Goal: Task Accomplishment & Management: Use online tool/utility

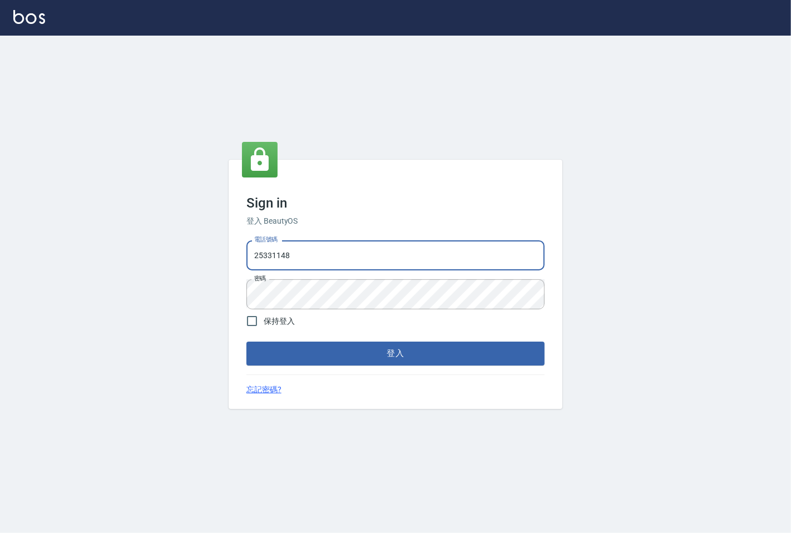
click at [369, 255] on input "25331148" at bounding box center [395, 255] width 298 height 30
type input "0983983823"
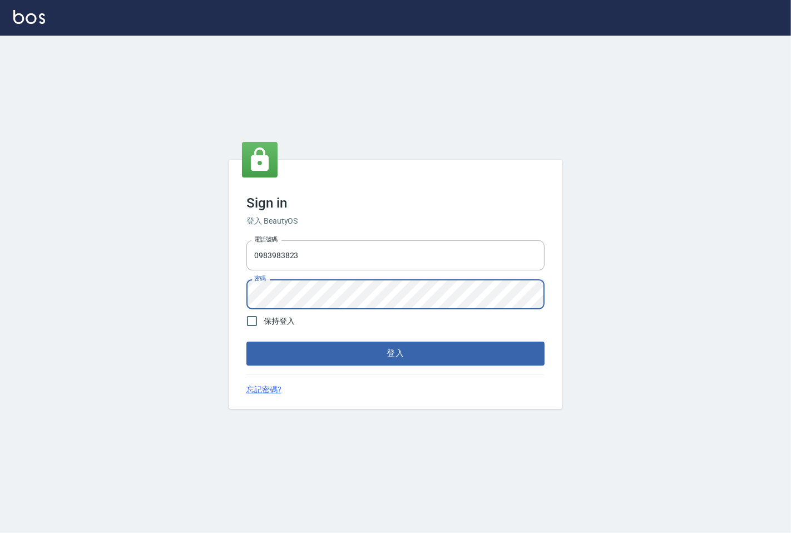
click at [246, 341] on button "登入" at bounding box center [395, 352] width 298 height 23
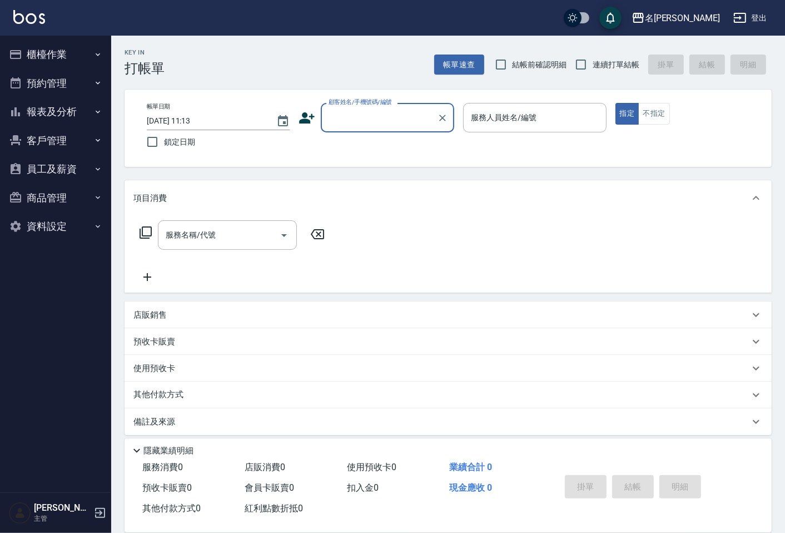
click at [57, 168] on button "員工及薪資" at bounding box center [55, 169] width 102 height 29
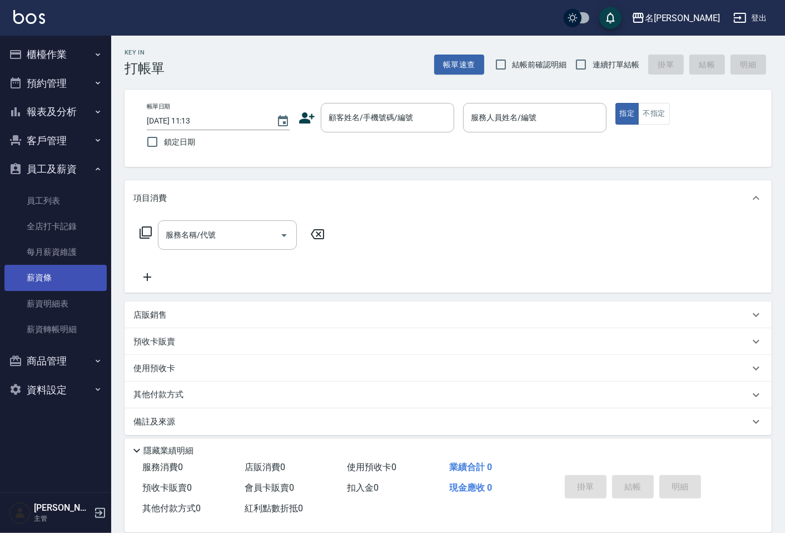
click at [54, 281] on link "薪資條" at bounding box center [55, 278] width 102 height 26
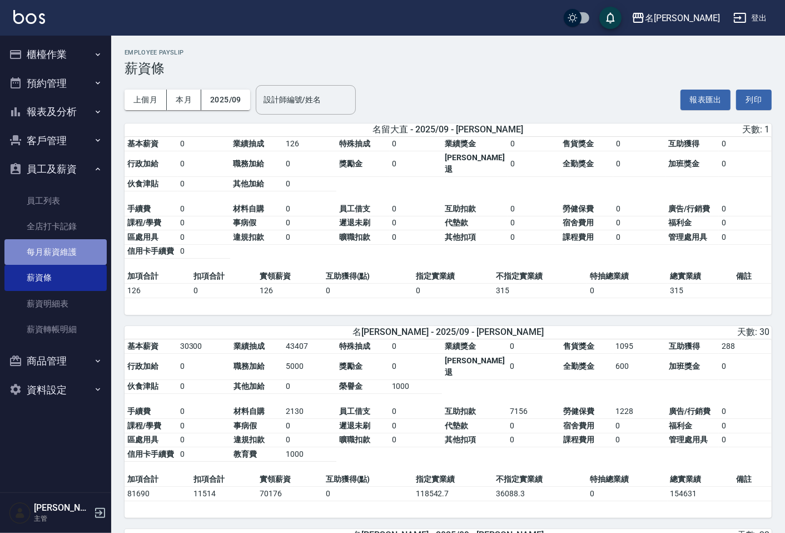
click at [74, 253] on link "每月薪資維護" at bounding box center [55, 252] width 102 height 26
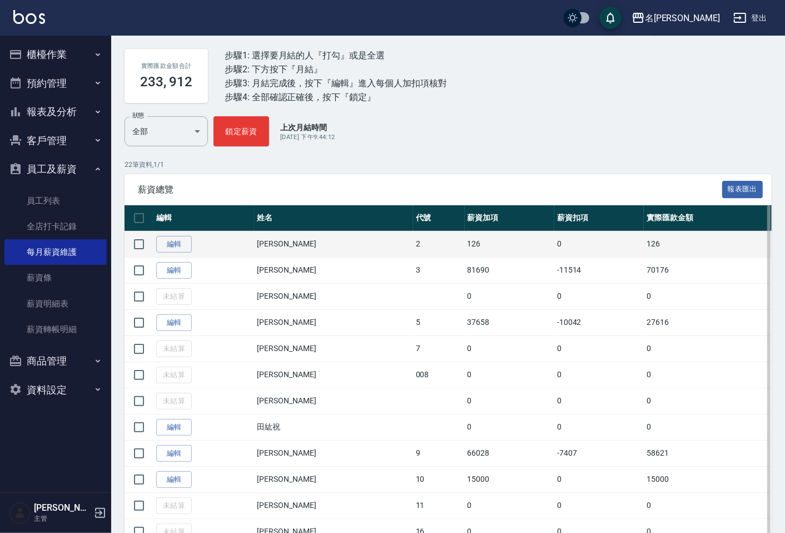
scroll to position [123, 0]
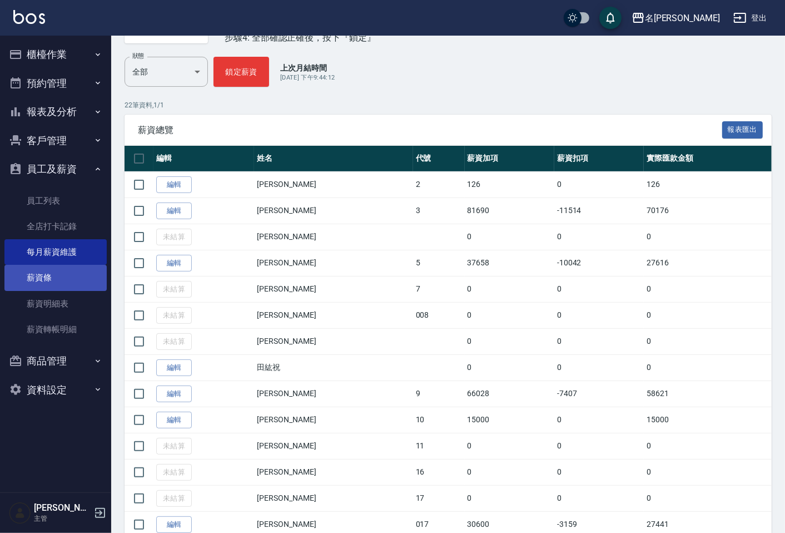
click at [44, 281] on link "薪資條" at bounding box center [55, 278] width 102 height 26
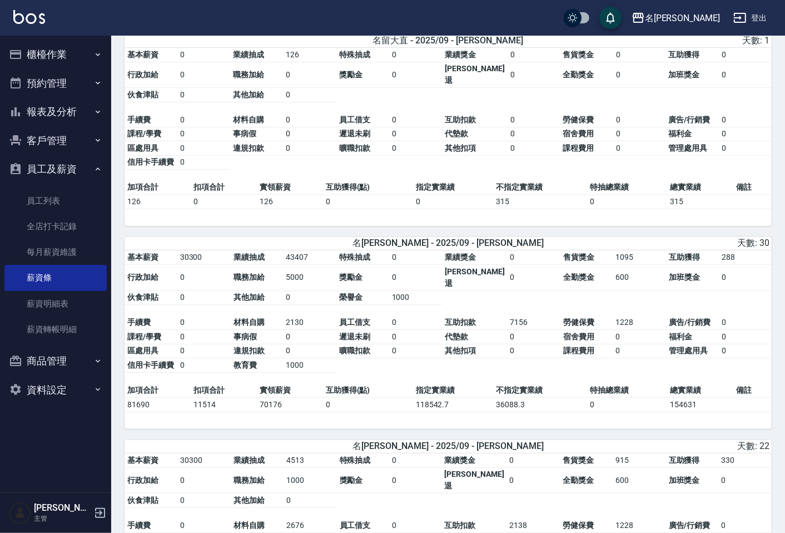
scroll to position [62, 0]
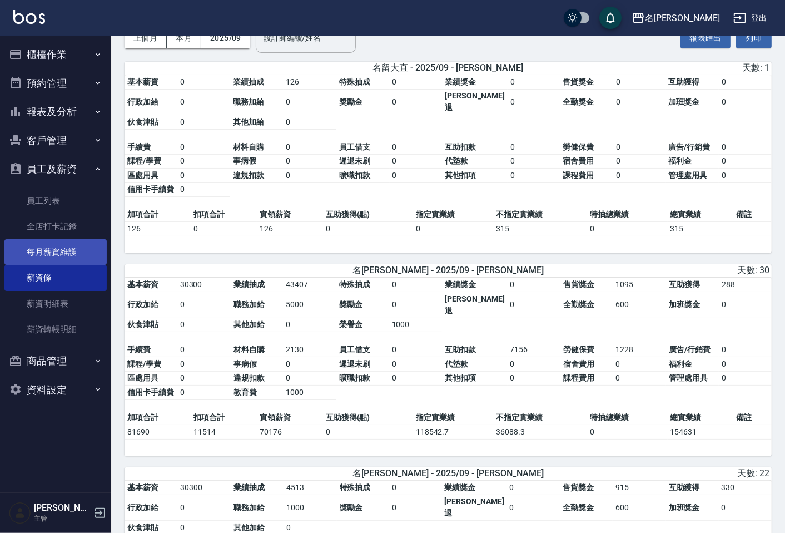
click at [70, 256] on link "每月薪資維護" at bounding box center [55, 252] width 102 height 26
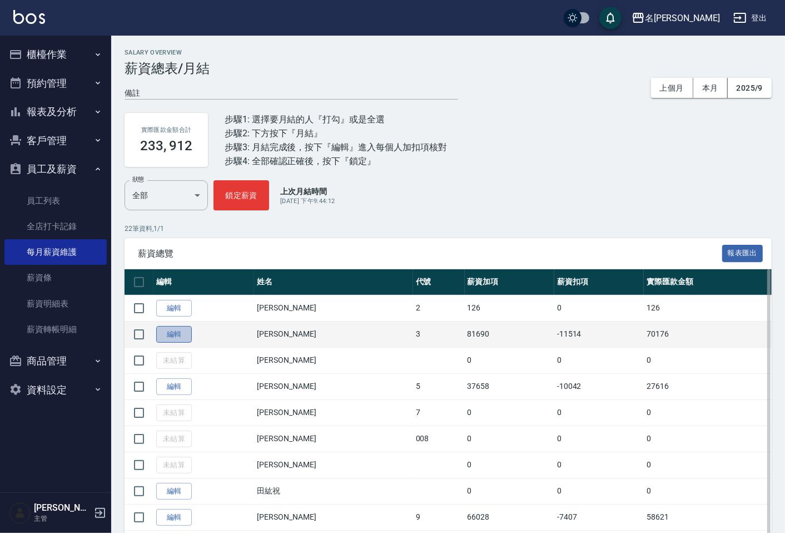
click at [178, 331] on link "編輯" at bounding box center [174, 334] width 36 height 17
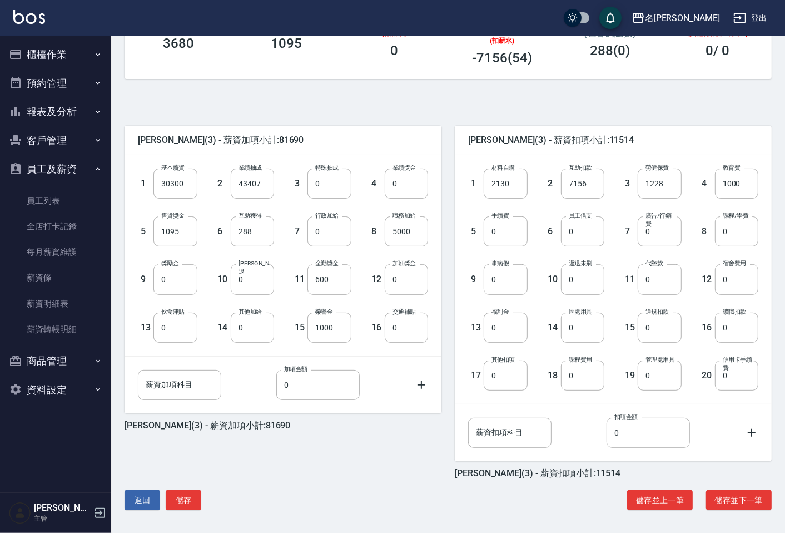
scroll to position [189, 0]
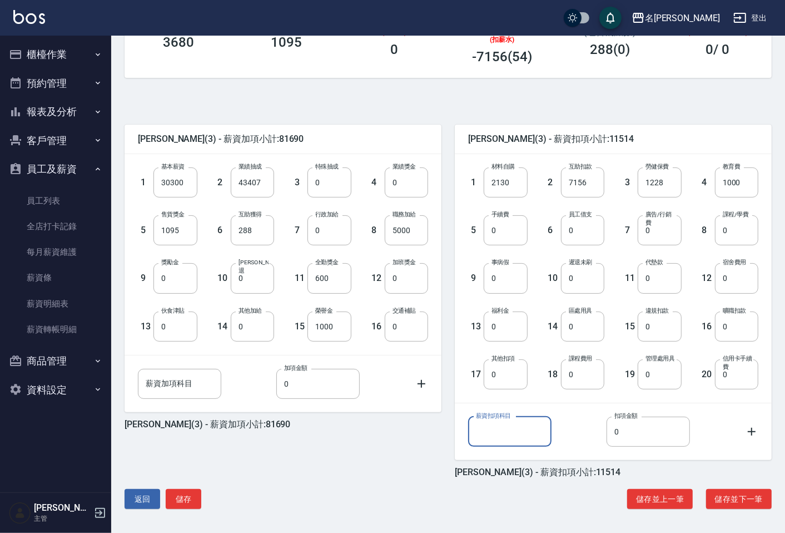
click at [493, 429] on input "薪資扣項科目" at bounding box center [509, 431] width 83 height 30
click at [502, 435] on input "薪資扣項科目" at bounding box center [509, 431] width 83 height 30
type input "周年慶競賽"
click at [641, 435] on input "0" at bounding box center [648, 431] width 83 height 30
type input "2500"
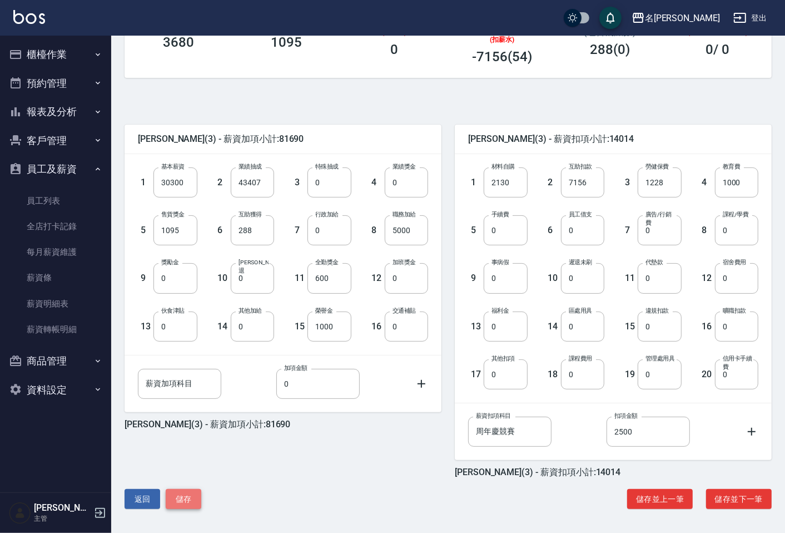
click at [192, 497] on button "儲存" at bounding box center [184, 499] width 36 height 21
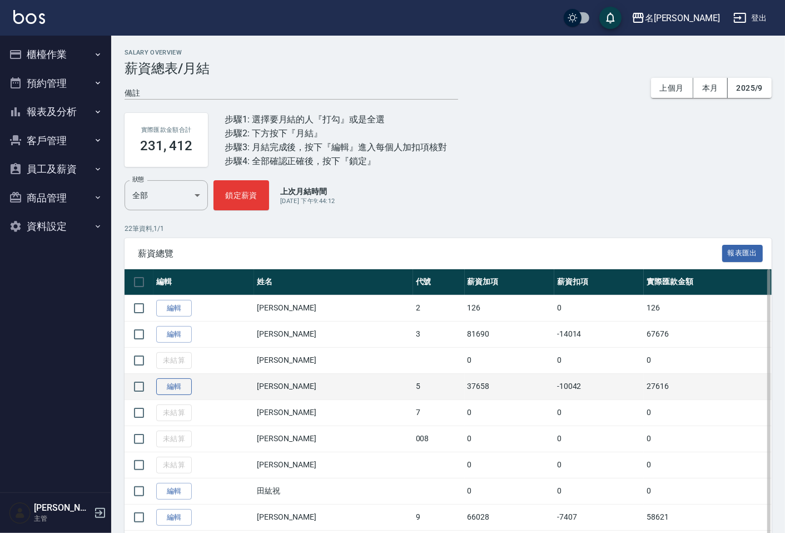
click at [176, 382] on link "編輯" at bounding box center [174, 386] width 36 height 17
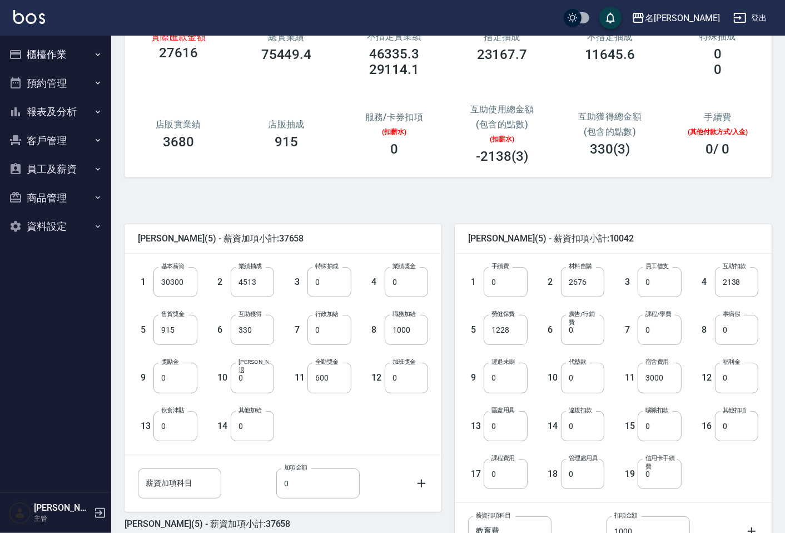
scroll to position [189, 0]
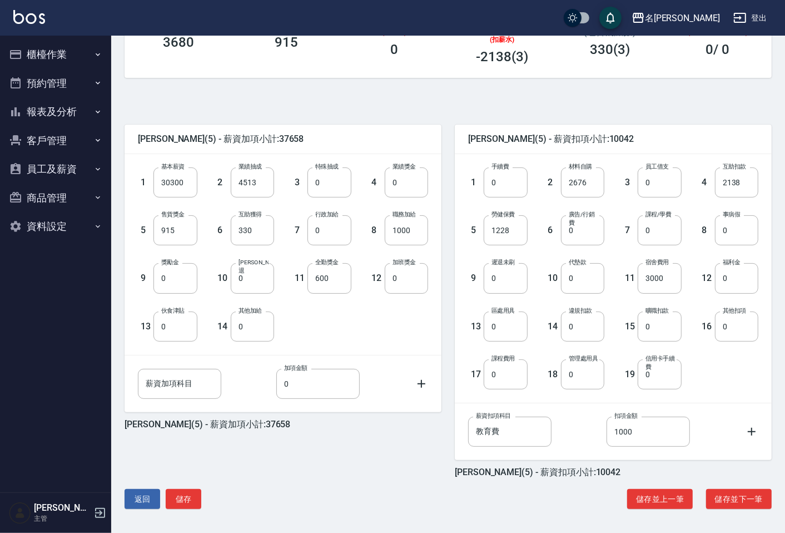
click at [752, 430] on icon at bounding box center [752, 432] width 8 height 8
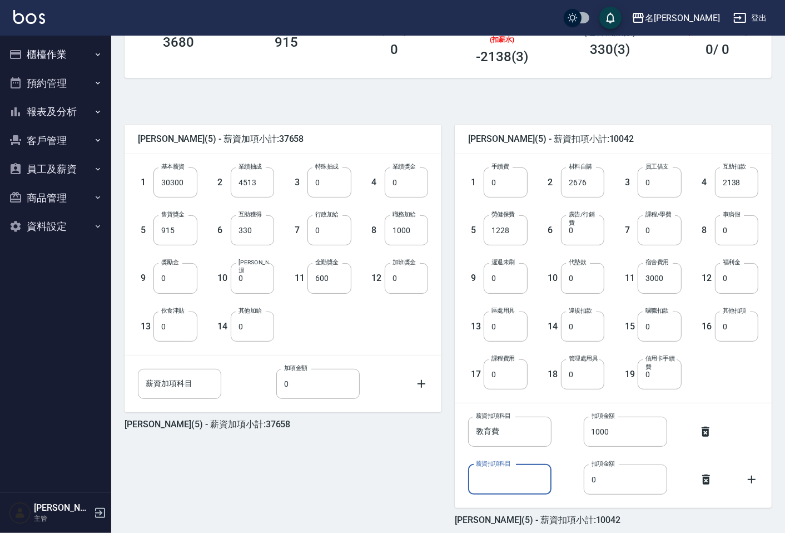
click at [523, 476] on input "薪資扣項科目" at bounding box center [509, 479] width 83 height 30
type input "周年慶競賽"
click at [603, 474] on input "0" at bounding box center [625, 479] width 83 height 30
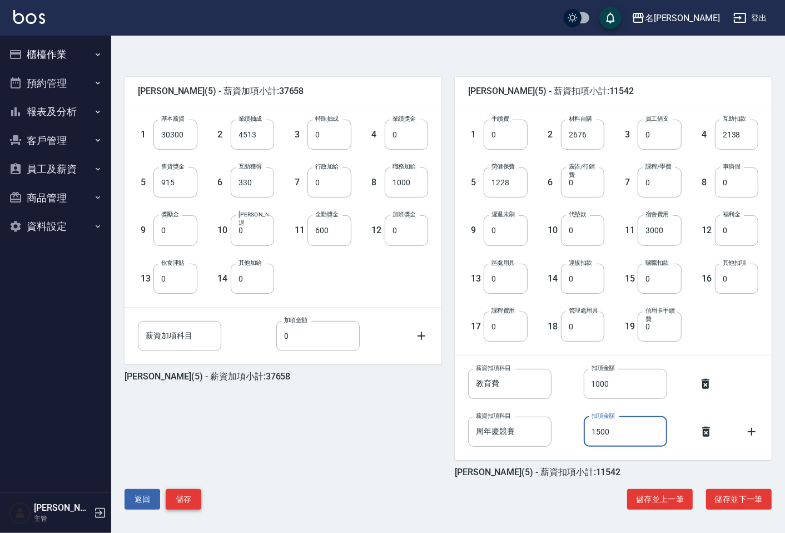
type input "1500"
click at [192, 495] on button "儲存" at bounding box center [184, 499] width 36 height 21
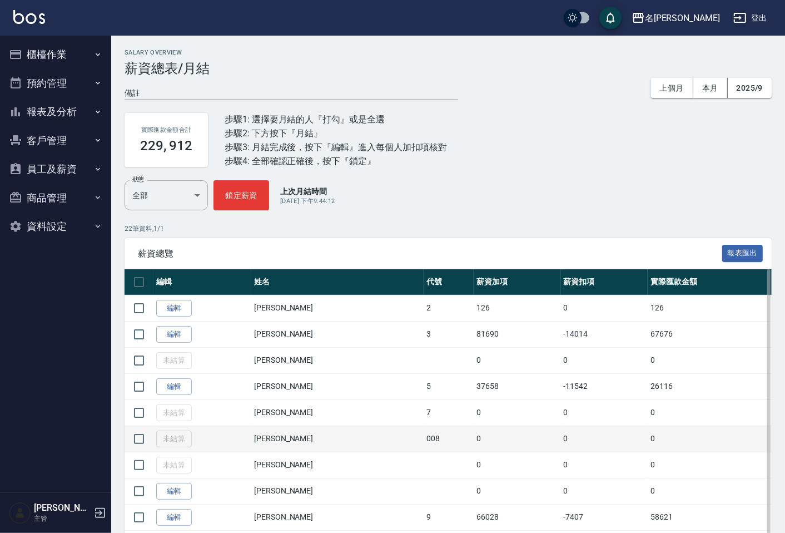
scroll to position [62, 0]
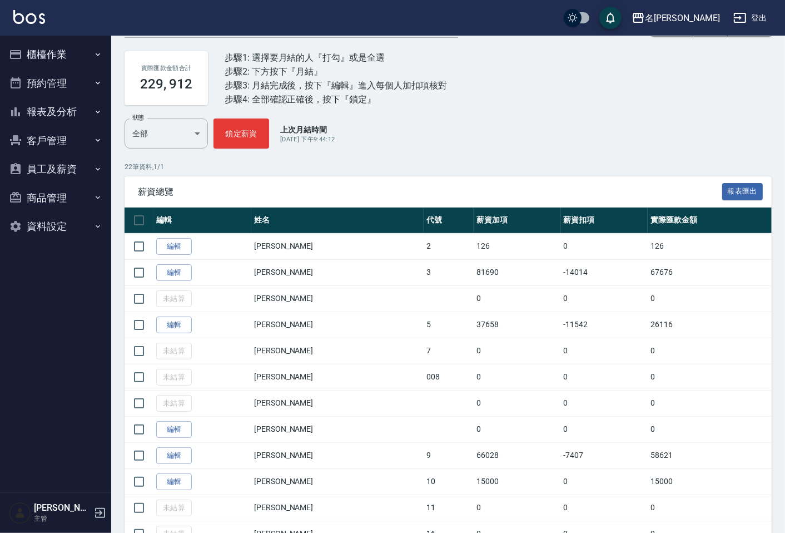
click at [45, 161] on button "員工及薪資" at bounding box center [55, 169] width 102 height 29
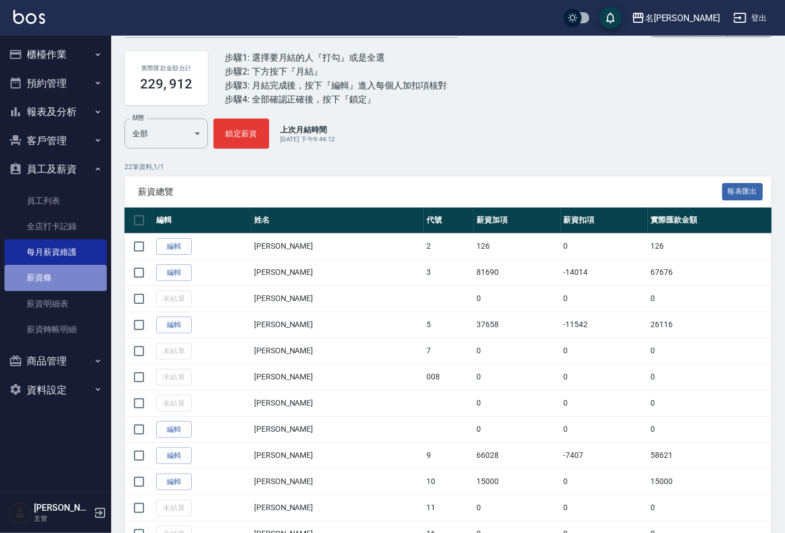
click at [61, 274] on link "薪資條" at bounding box center [55, 278] width 102 height 26
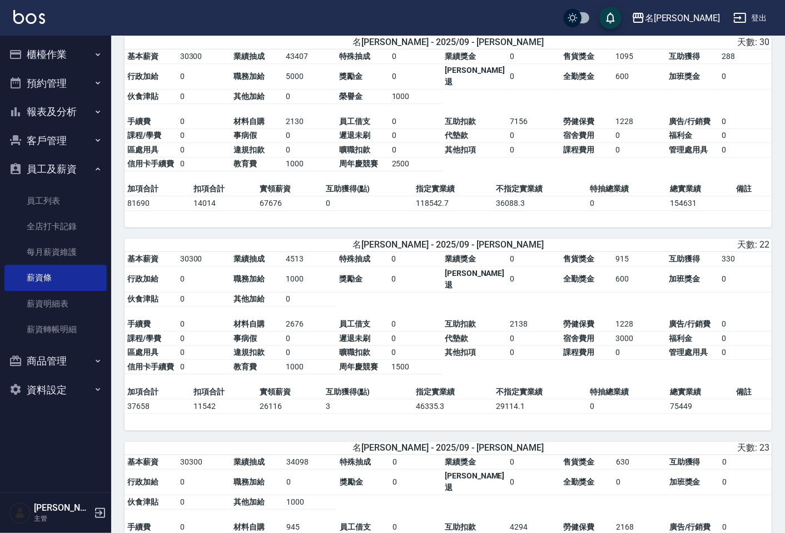
scroll to position [494, 0]
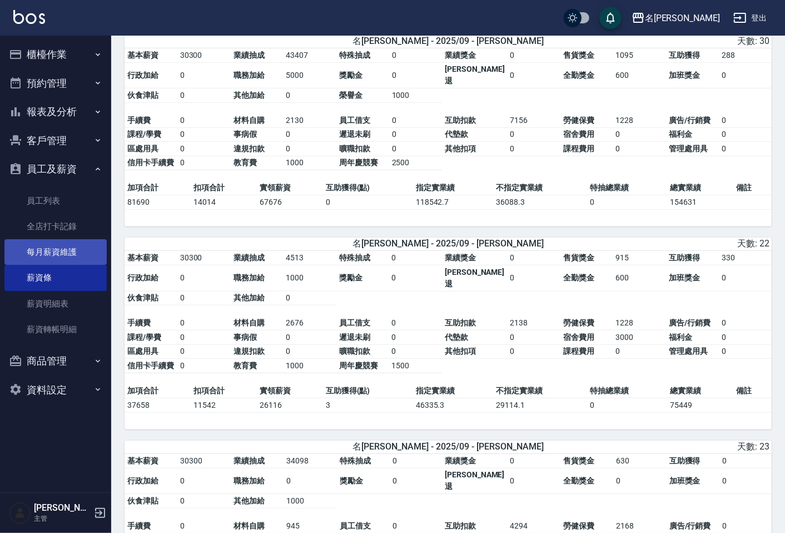
click at [71, 254] on link "每月薪資維護" at bounding box center [55, 252] width 102 height 26
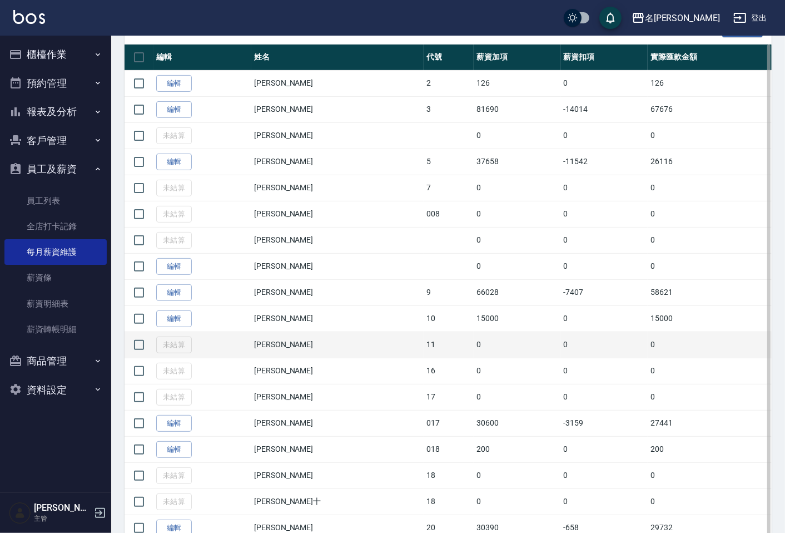
scroll to position [247, 0]
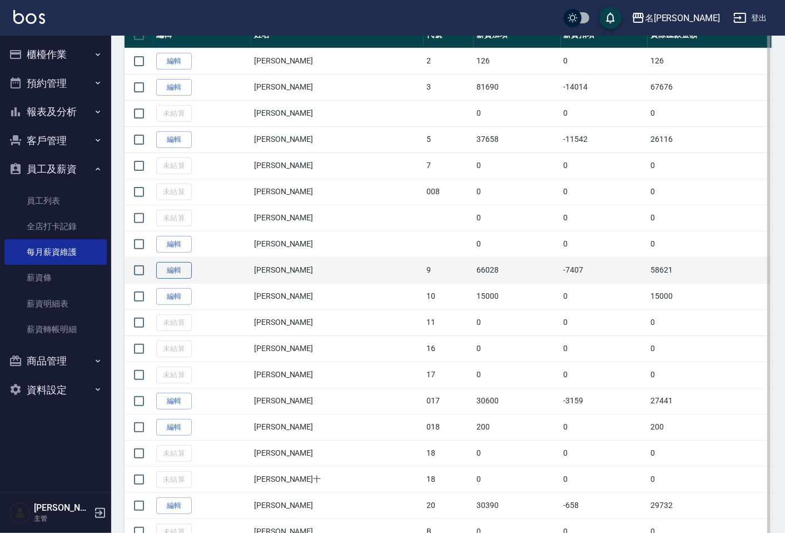
click at [173, 267] on link "編輯" at bounding box center [174, 270] width 36 height 17
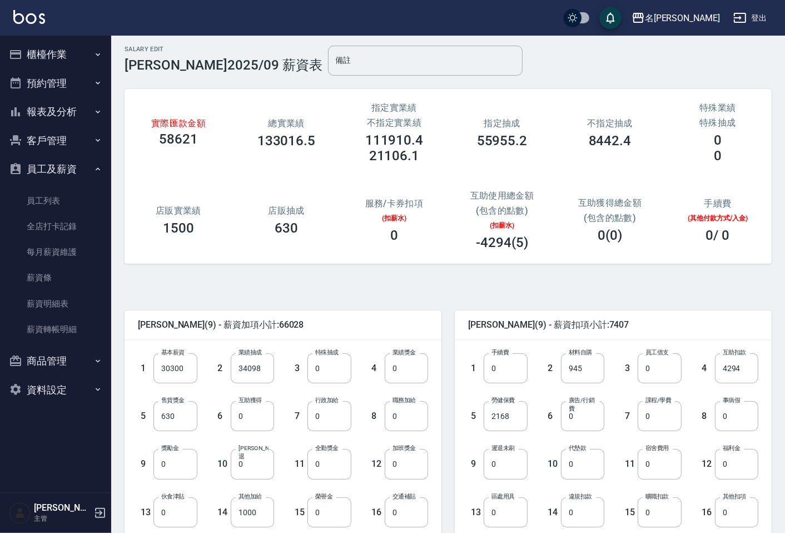
scroll to position [237, 0]
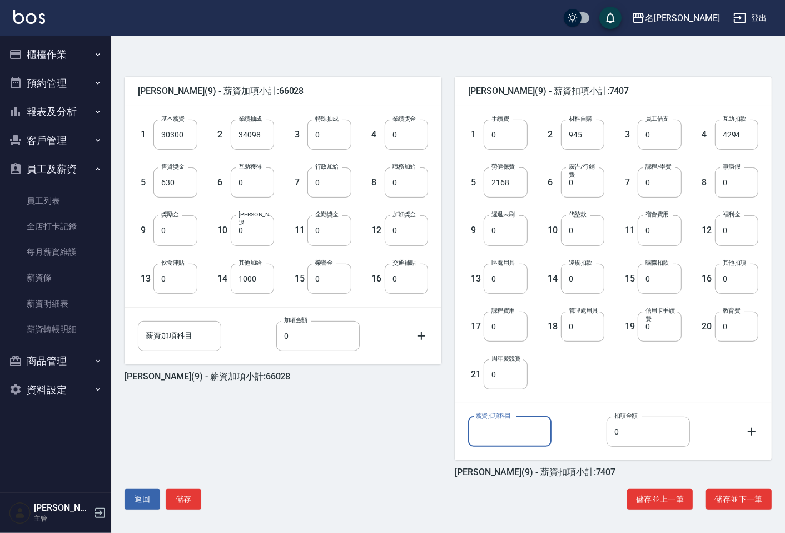
click at [504, 427] on input "薪資扣項科目" at bounding box center [509, 431] width 83 height 30
type input "周年慶競賽"
click at [649, 429] on input "0" at bounding box center [648, 431] width 83 height 30
type input "1500"
click at [185, 495] on button "儲存" at bounding box center [184, 499] width 36 height 21
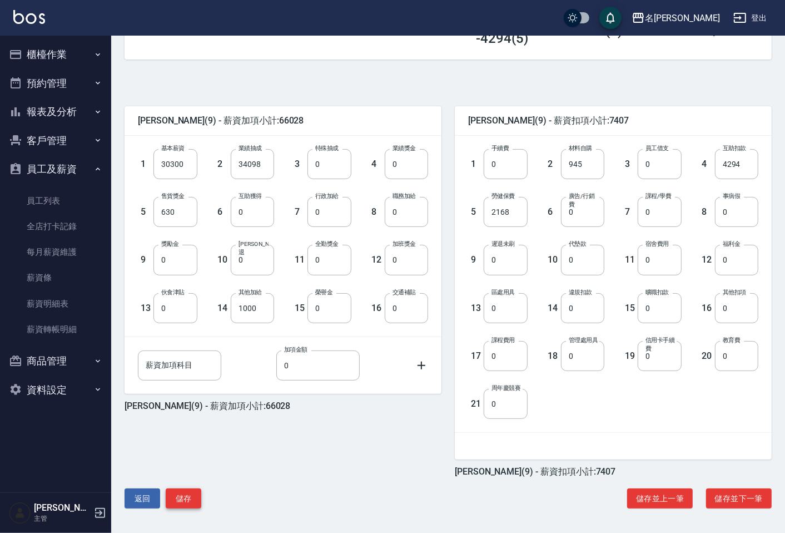
scroll to position [207, 0]
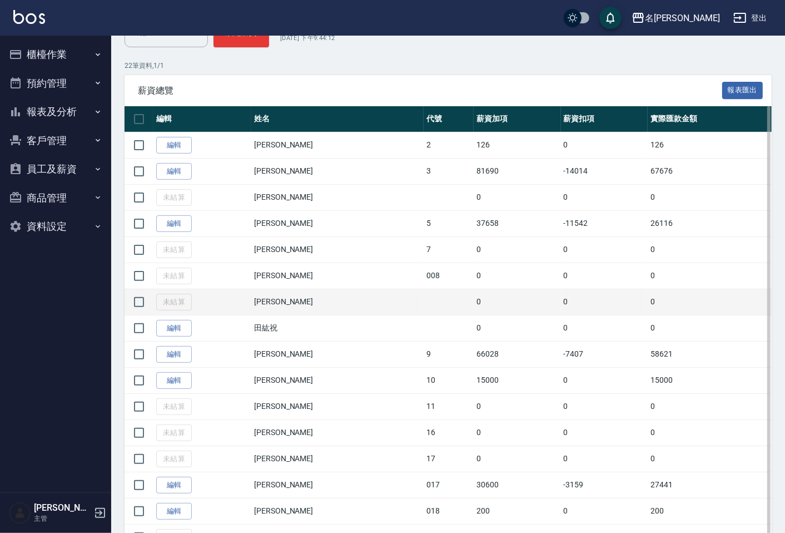
scroll to position [247, 0]
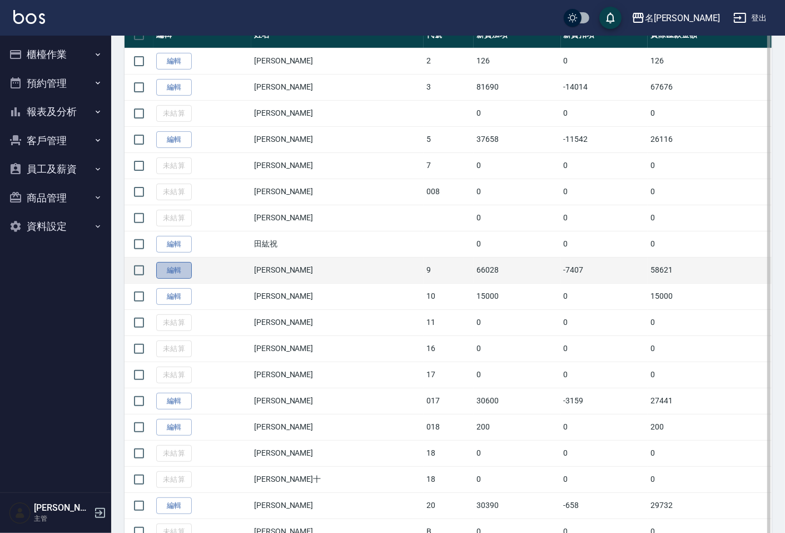
click at [176, 271] on link "編輯" at bounding box center [174, 270] width 36 height 17
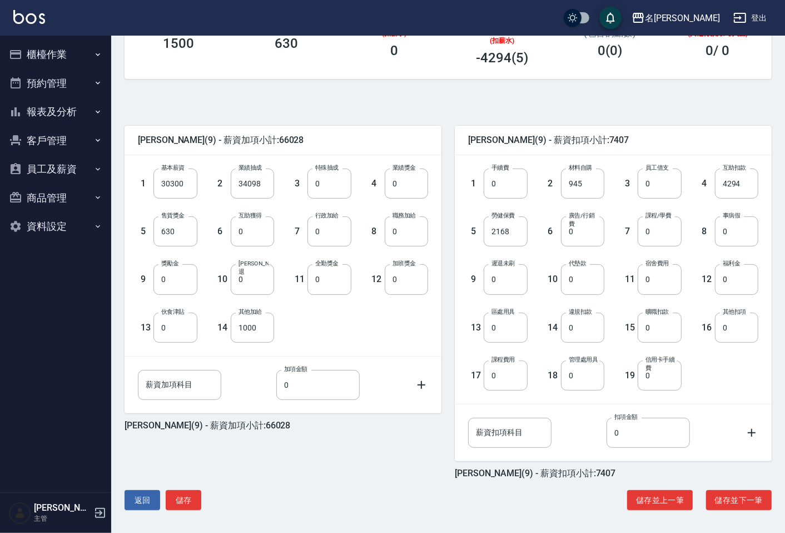
scroll to position [189, 0]
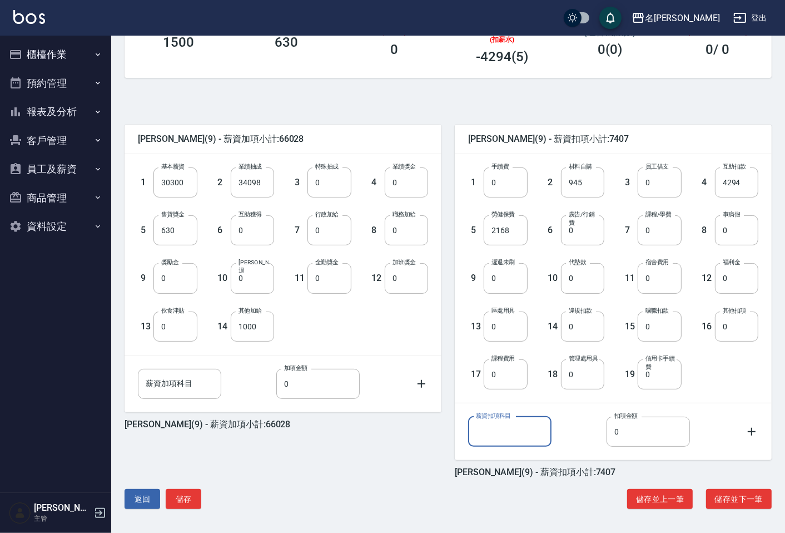
click at [506, 430] on input "薪資扣項科目" at bounding box center [509, 431] width 83 height 30
type input "周年慶競賽"
click at [642, 425] on input "0" at bounding box center [648, 431] width 83 height 30
type input "1500"
click at [182, 497] on button "儲存" at bounding box center [184, 499] width 36 height 21
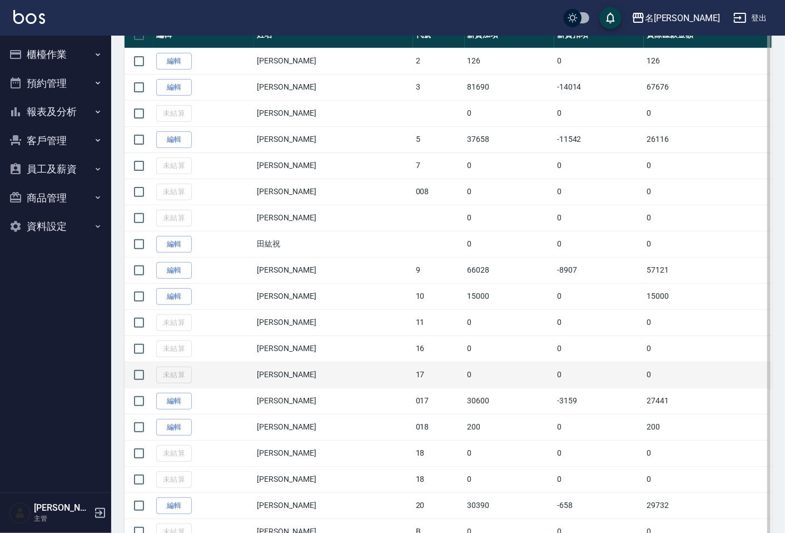
scroll to position [374, 0]
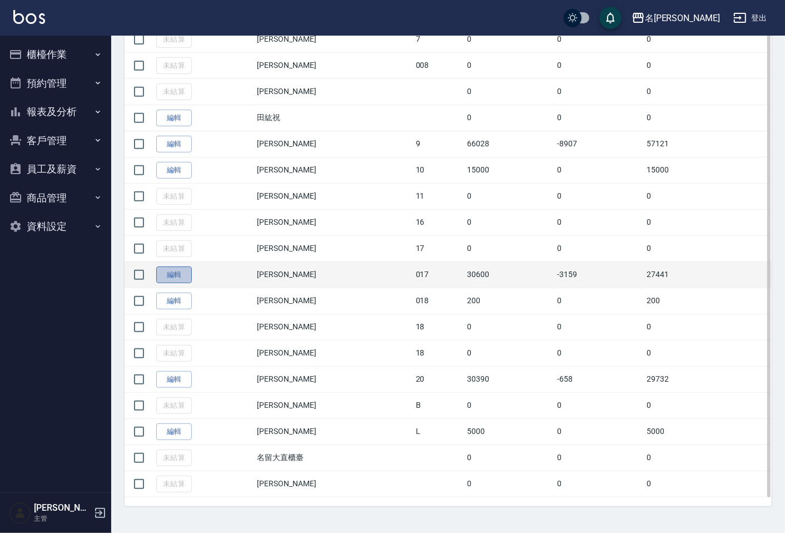
click at [173, 276] on link "編輯" at bounding box center [174, 274] width 36 height 17
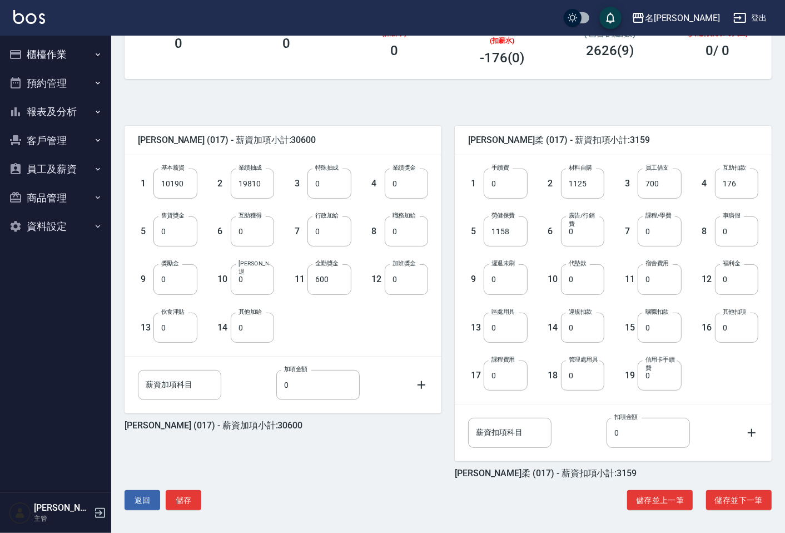
scroll to position [189, 0]
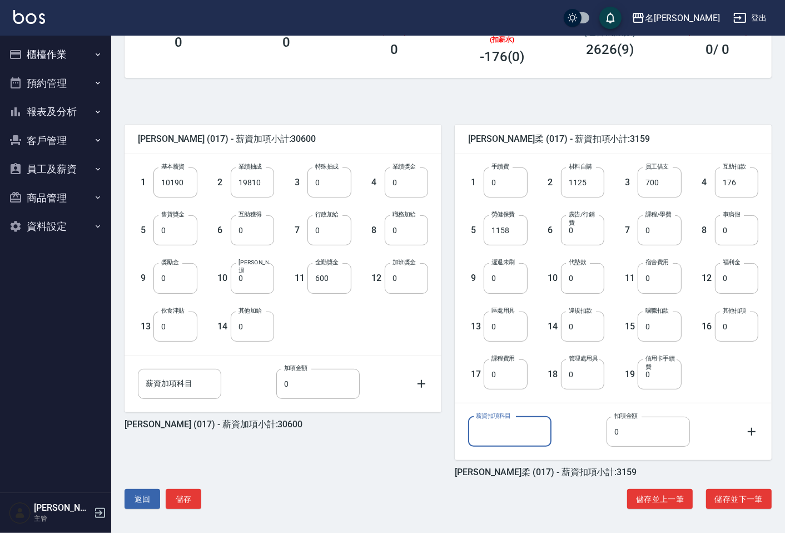
click at [514, 438] on input "薪資扣項科目" at bounding box center [509, 431] width 83 height 30
type input "周年慶競賽"
click at [659, 435] on input "0" at bounding box center [648, 431] width 83 height 30
type input "1500"
click at [191, 497] on button "儲存" at bounding box center [184, 499] width 36 height 21
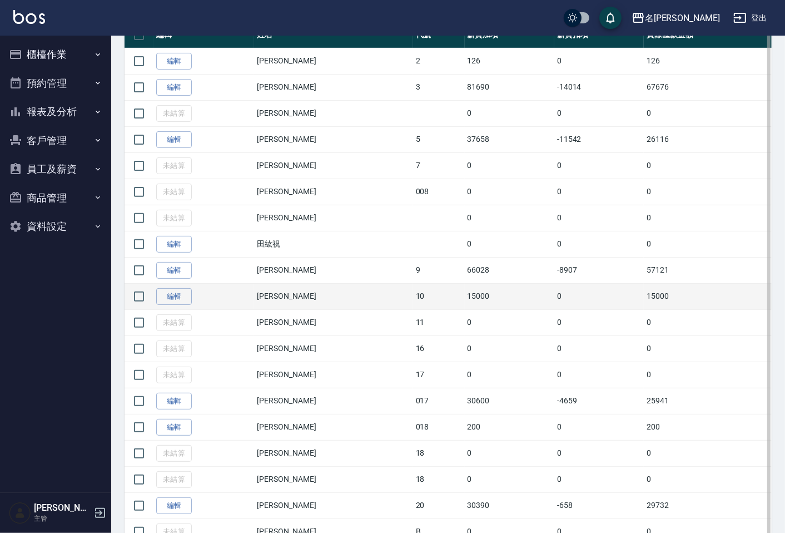
scroll to position [309, 0]
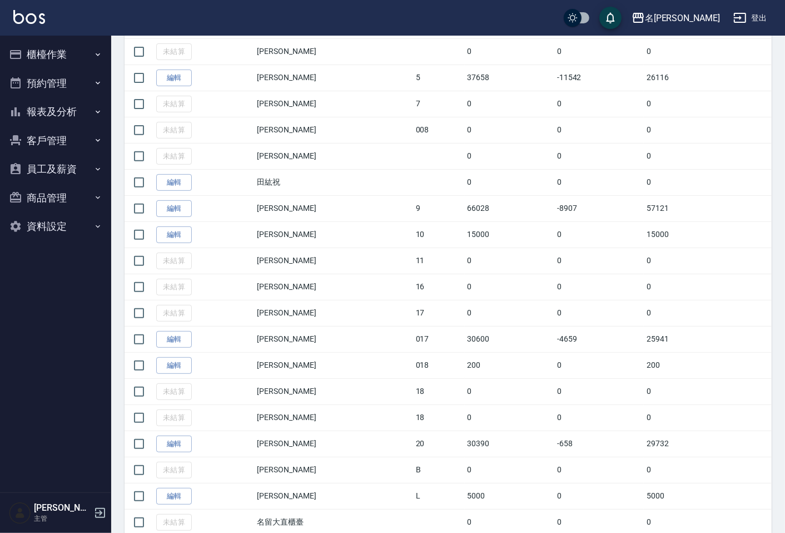
click at [59, 168] on button "員工及薪資" at bounding box center [55, 169] width 102 height 29
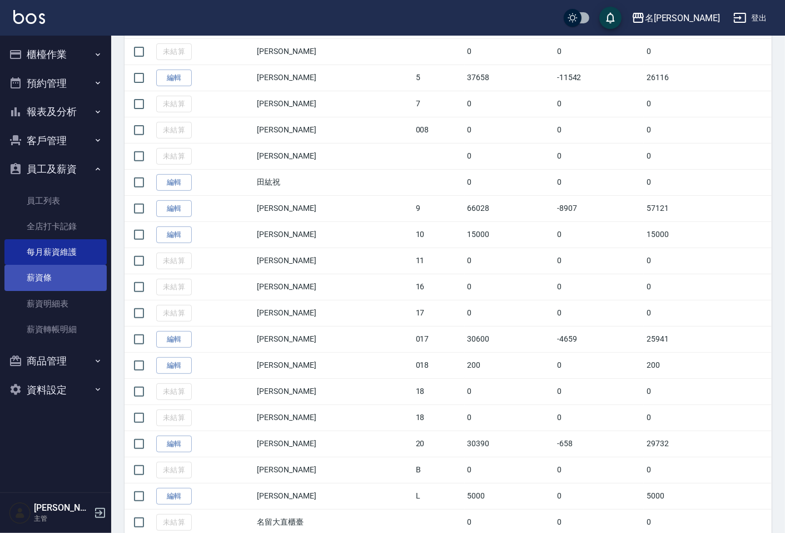
click at [58, 270] on link "薪資條" at bounding box center [55, 278] width 102 height 26
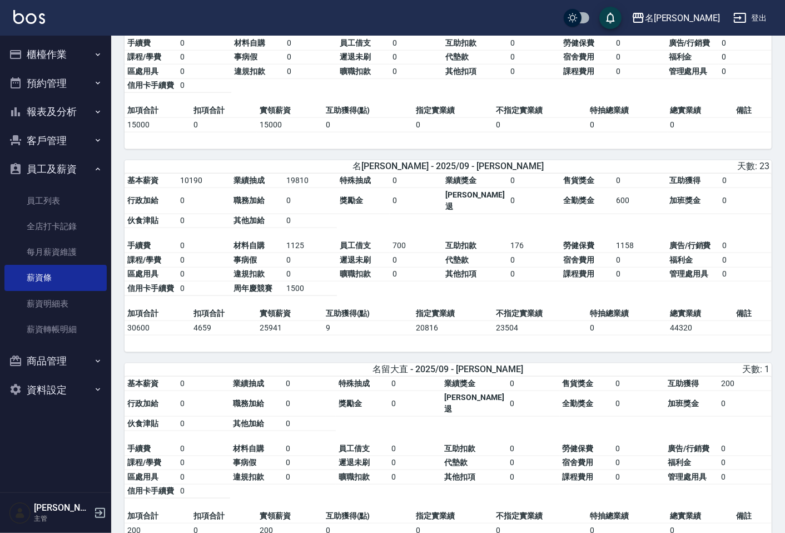
scroll to position [792, 0]
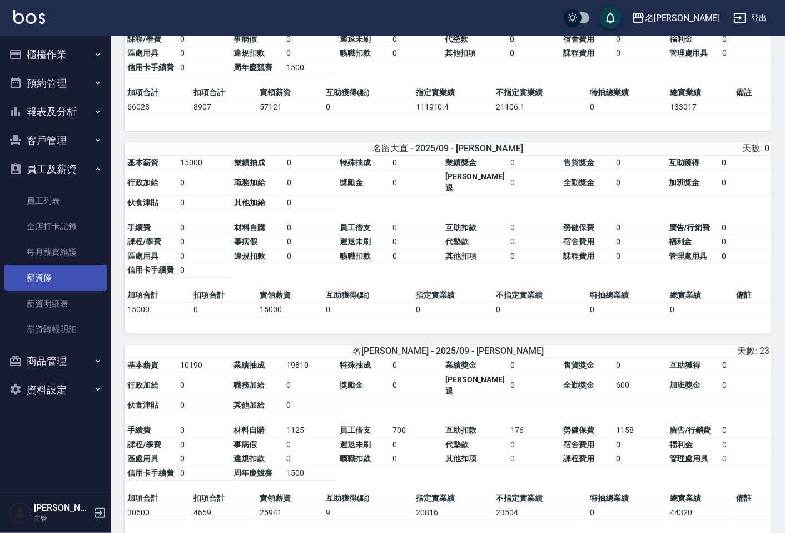
click at [73, 274] on link "薪資條" at bounding box center [55, 278] width 102 height 26
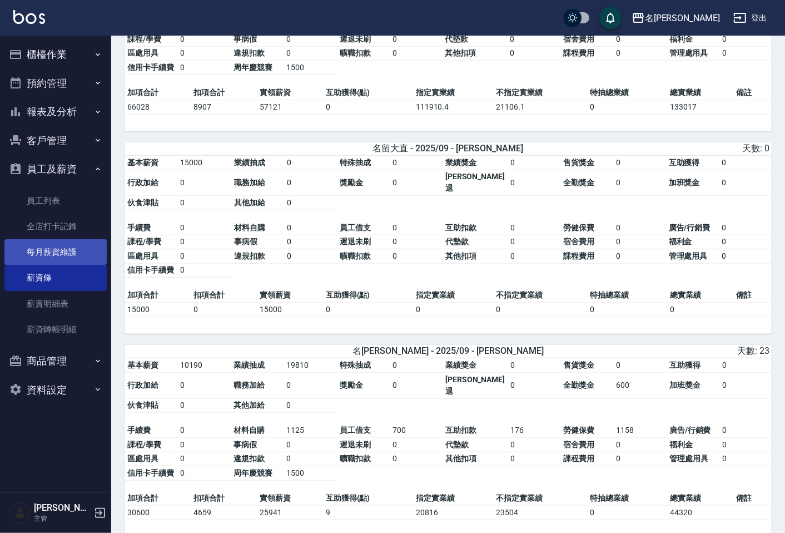
click at [77, 251] on link "每月薪資維護" at bounding box center [55, 252] width 102 height 26
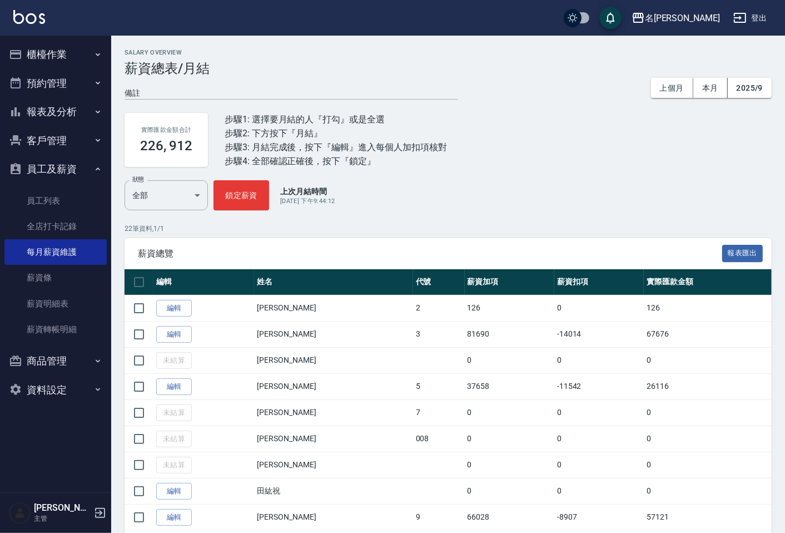
click at [35, 53] on button "櫃檯作業" at bounding box center [55, 54] width 102 height 29
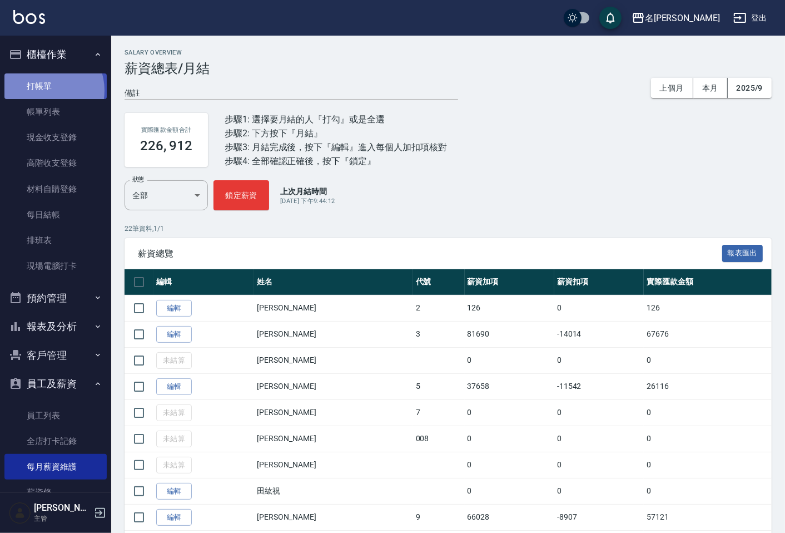
click at [43, 90] on link "打帳單" at bounding box center [55, 86] width 102 height 26
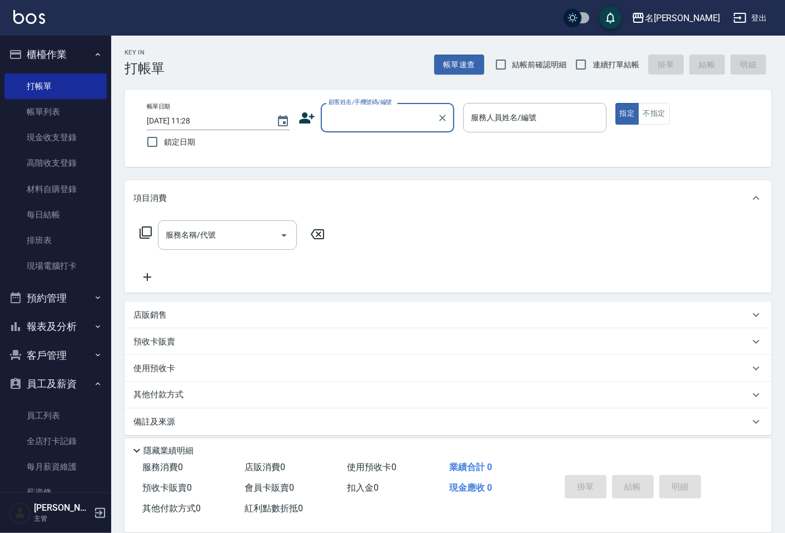
click at [764, 14] on button "登出" at bounding box center [750, 18] width 43 height 21
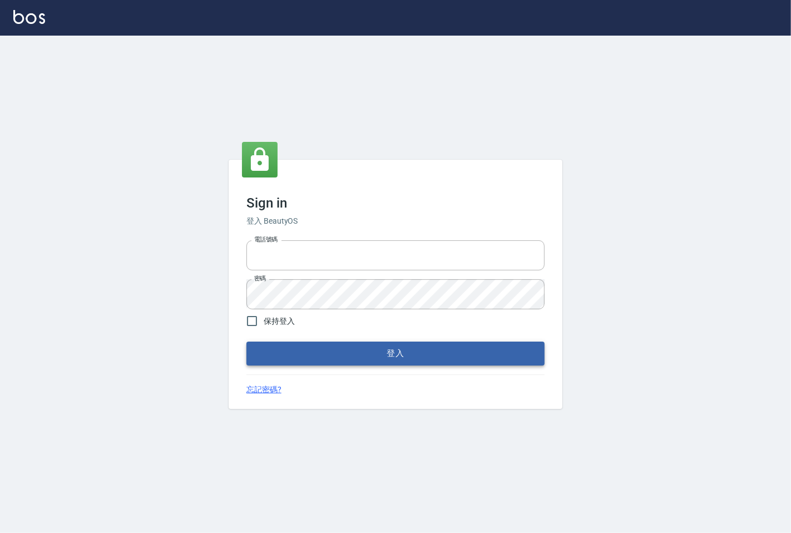
type input "25331148"
click at [392, 358] on button "登入" at bounding box center [395, 352] width 298 height 23
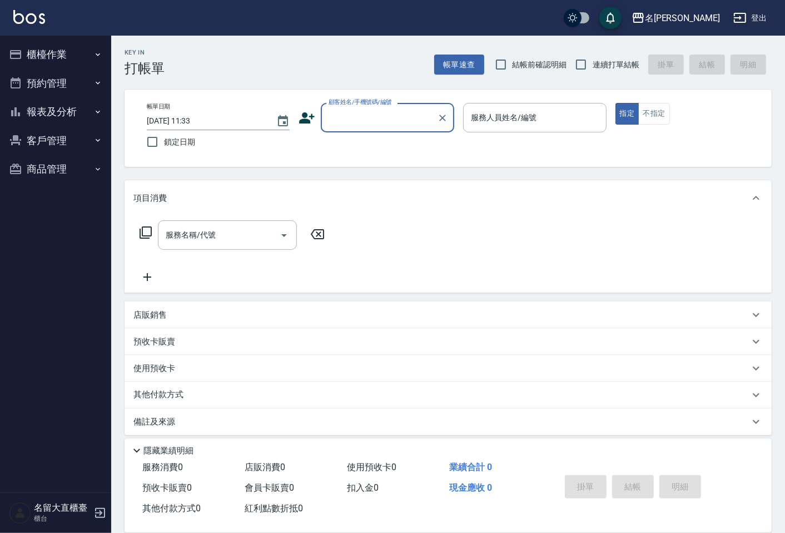
click at [392, 358] on div "使用預收卡" at bounding box center [448, 368] width 647 height 27
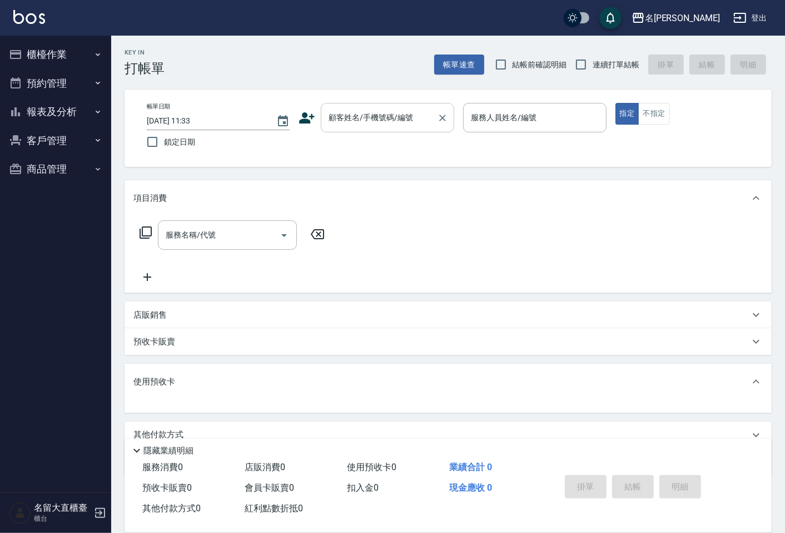
click at [388, 128] on div "顧客姓名/手機號碼/編號" at bounding box center [387, 117] width 133 height 29
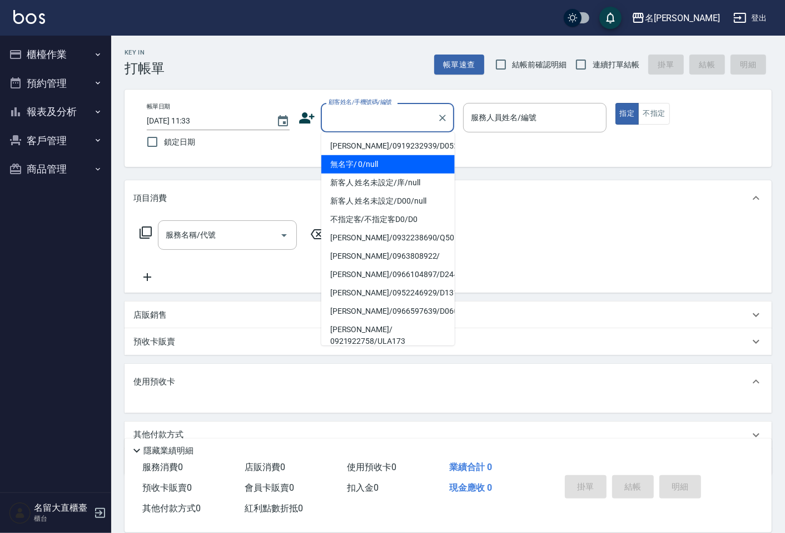
click at [389, 159] on li "無名字/ 0/null" at bounding box center [387, 164] width 133 height 18
type input "無名字/ 0/null"
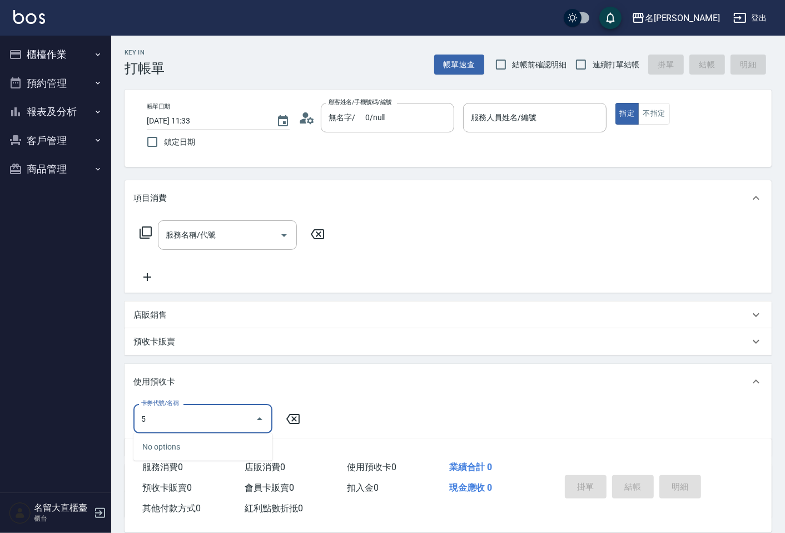
type input "5"
click at [547, 110] on input "服務人員姓名/編號" at bounding box center [534, 117] width 133 height 19
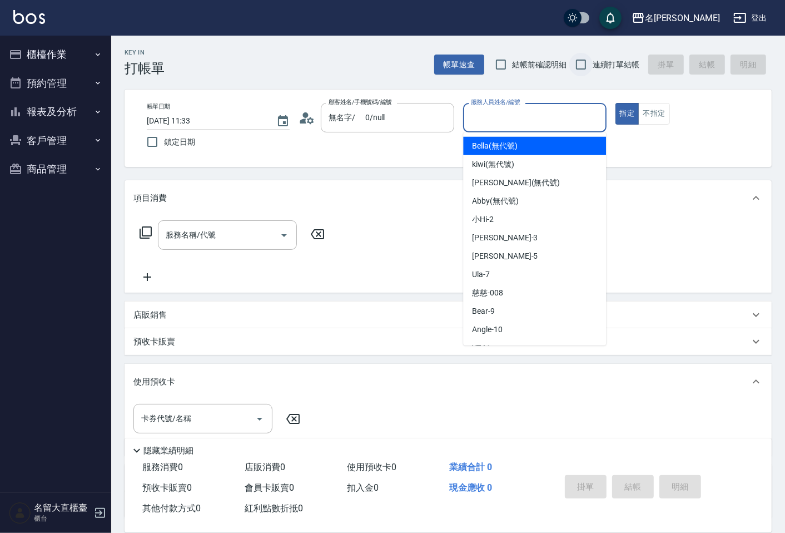
click at [588, 67] on input "連續打單結帳" at bounding box center [580, 64] width 23 height 23
checkbox input "true"
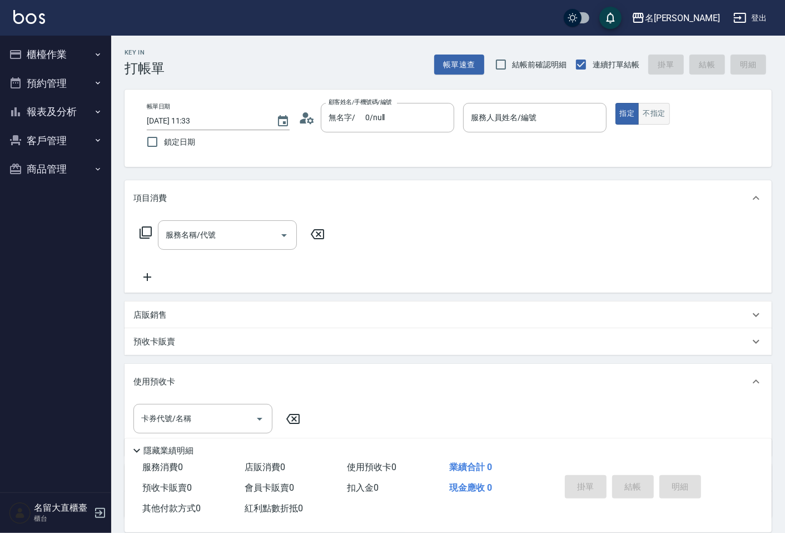
click at [660, 113] on button "不指定" at bounding box center [653, 114] width 31 height 22
click at [559, 116] on input "服務人員姓名/編號" at bounding box center [534, 117] width 133 height 19
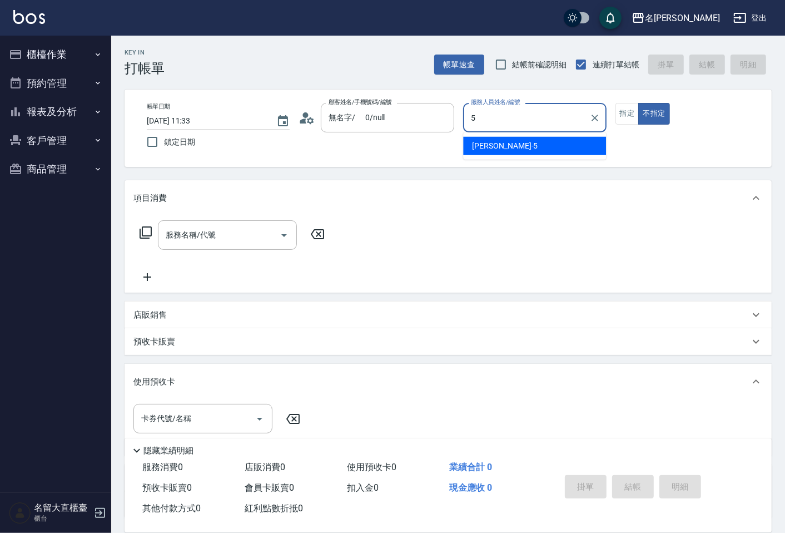
type input "Reese-5"
type button "false"
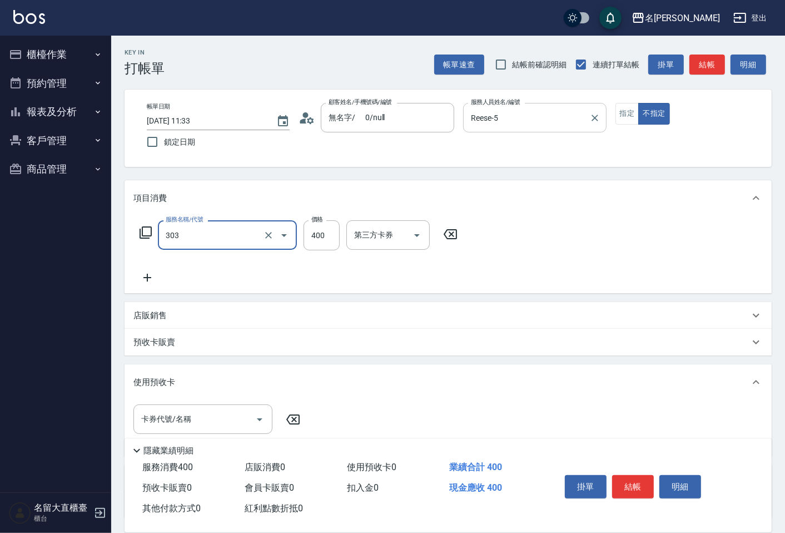
type input "剪髮(C級)(303)"
click at [691, 64] on button "結帳" at bounding box center [707, 64] width 36 height 21
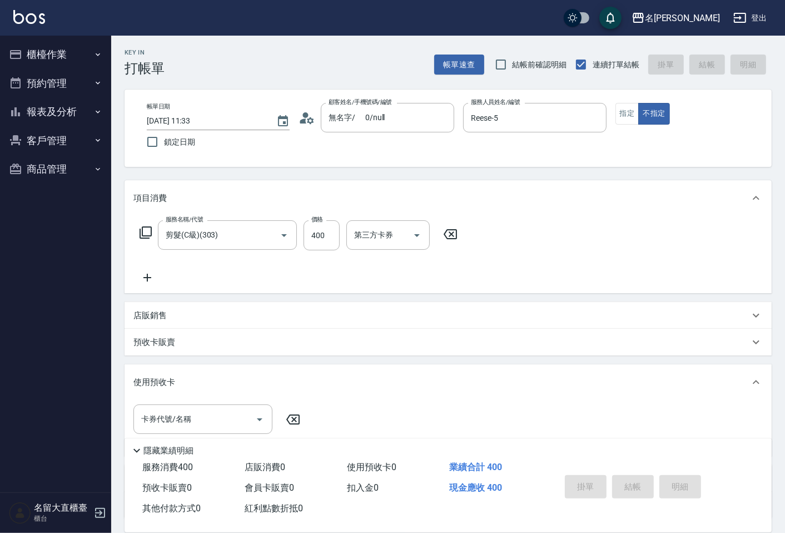
type input "[DATE] 12:00"
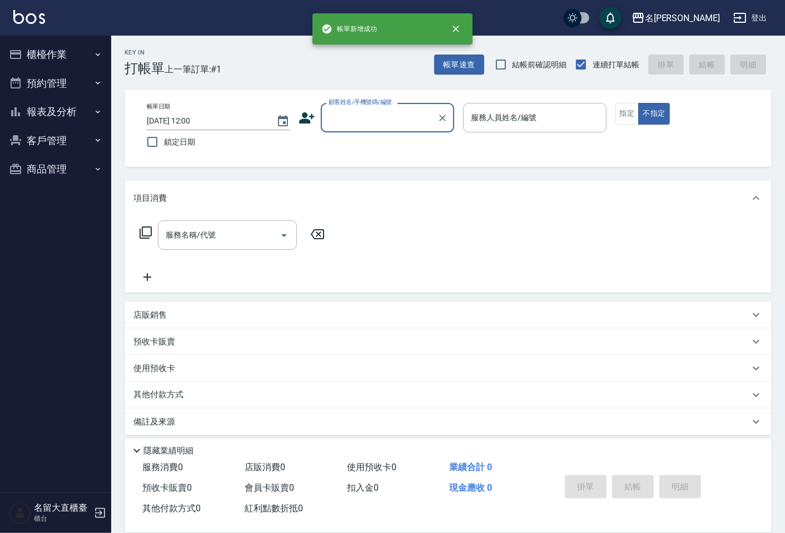
click at [73, 50] on button "櫃檯作業" at bounding box center [55, 54] width 102 height 29
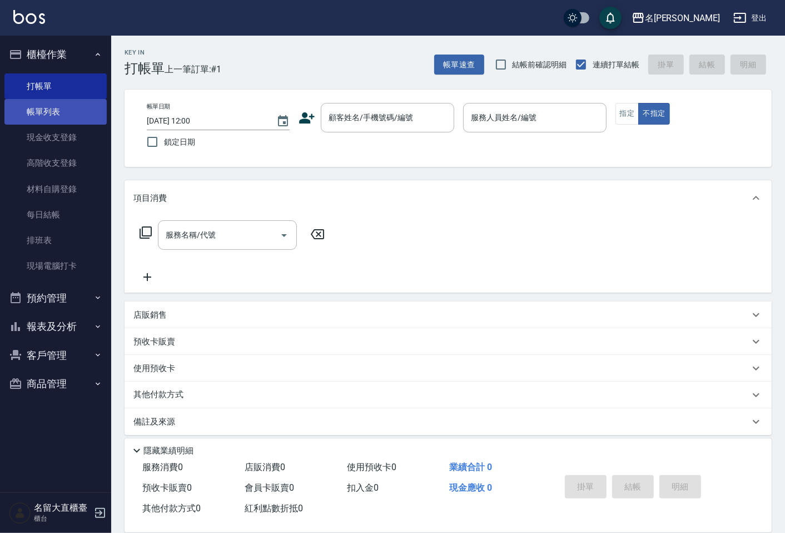
click at [72, 103] on link "帳單列表" at bounding box center [55, 112] width 102 height 26
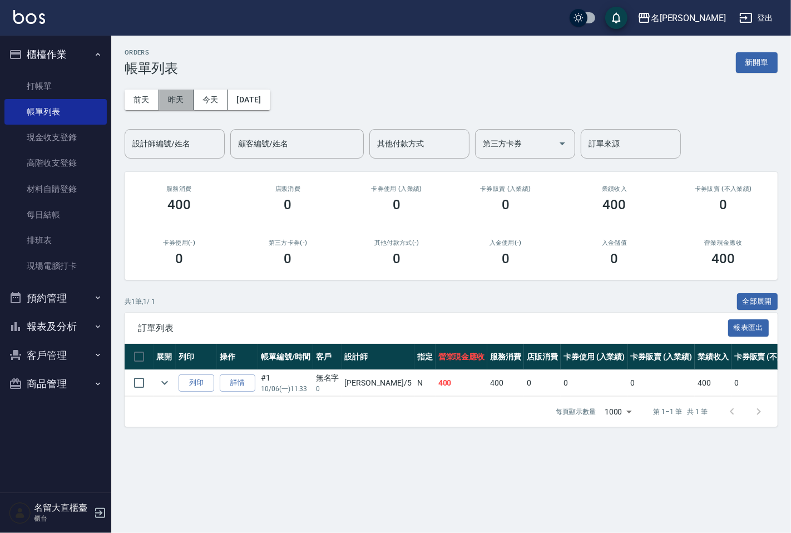
click at [186, 103] on button "昨天" at bounding box center [176, 100] width 34 height 21
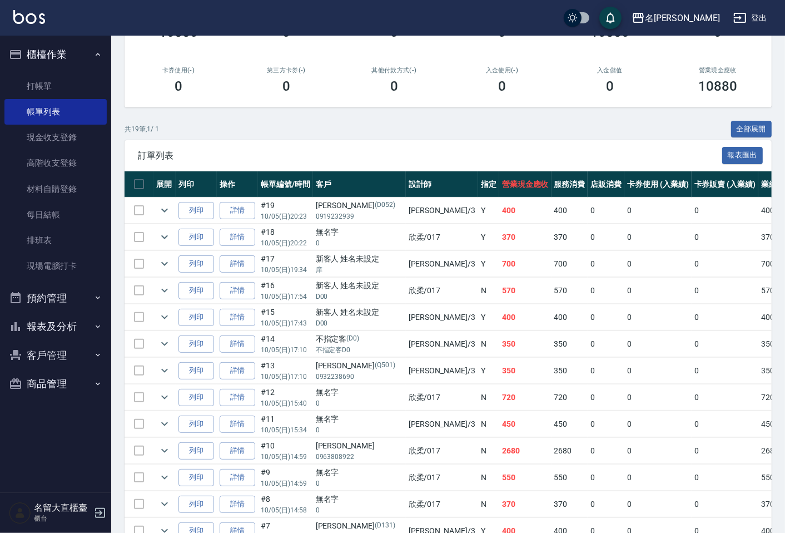
scroll to position [247, 0]
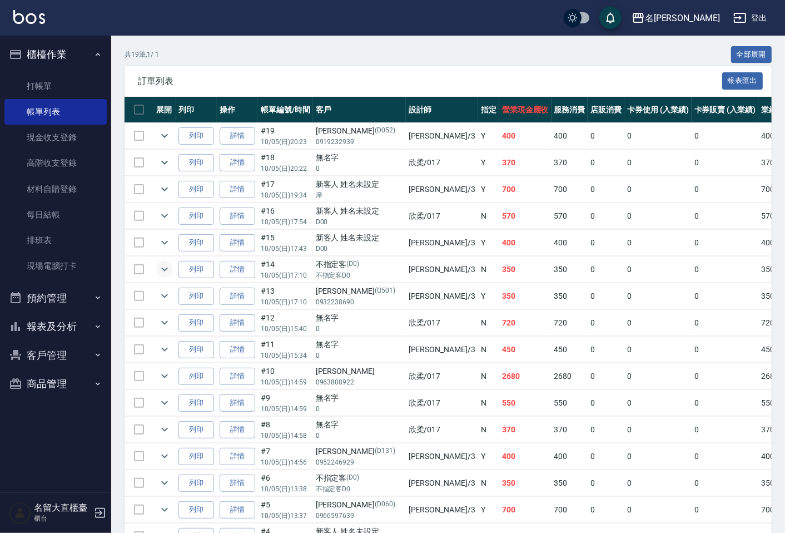
click at [169, 266] on icon "expand row" at bounding box center [164, 268] width 13 height 13
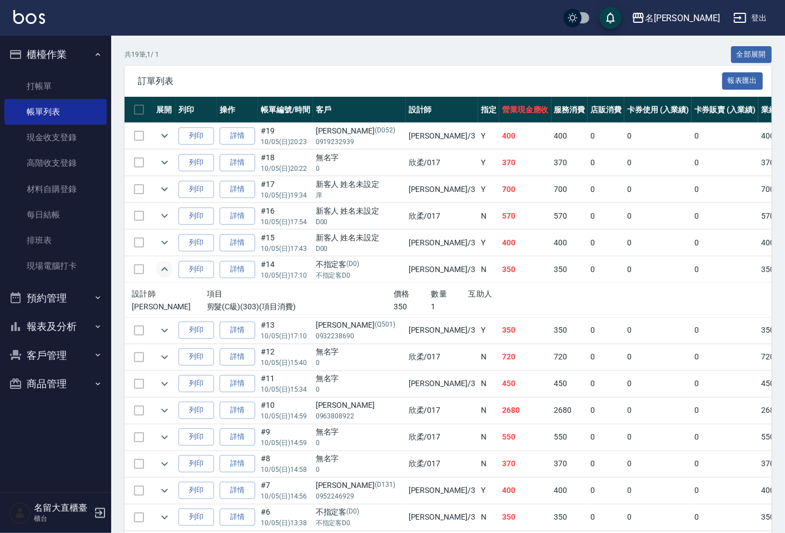
click at [169, 266] on icon "expand row" at bounding box center [164, 268] width 13 height 13
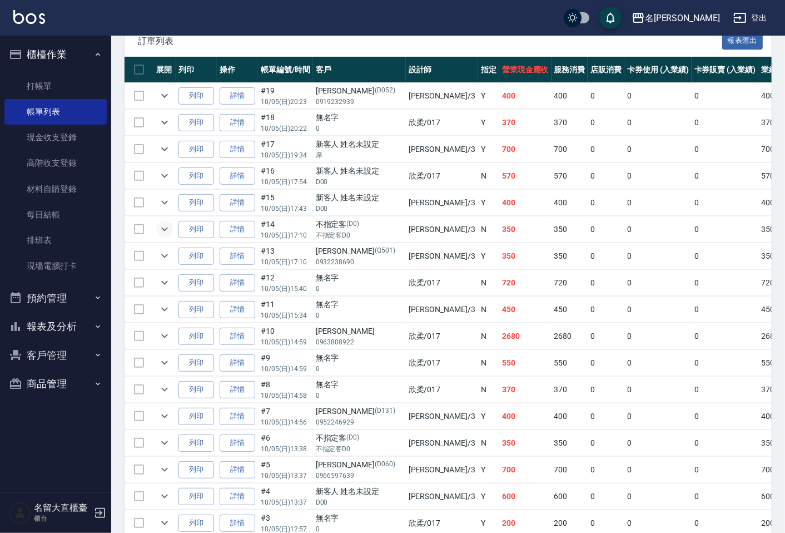
scroll to position [309, 0]
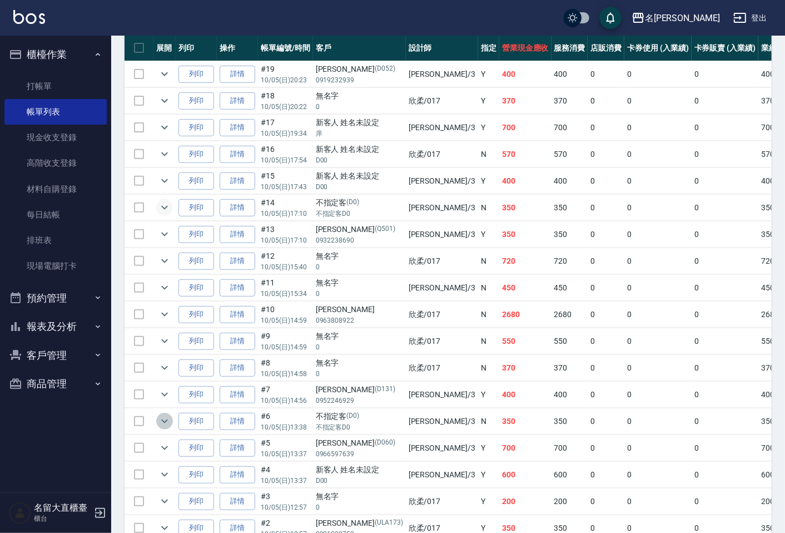
click at [167, 421] on icon "expand row" at bounding box center [164, 421] width 7 height 4
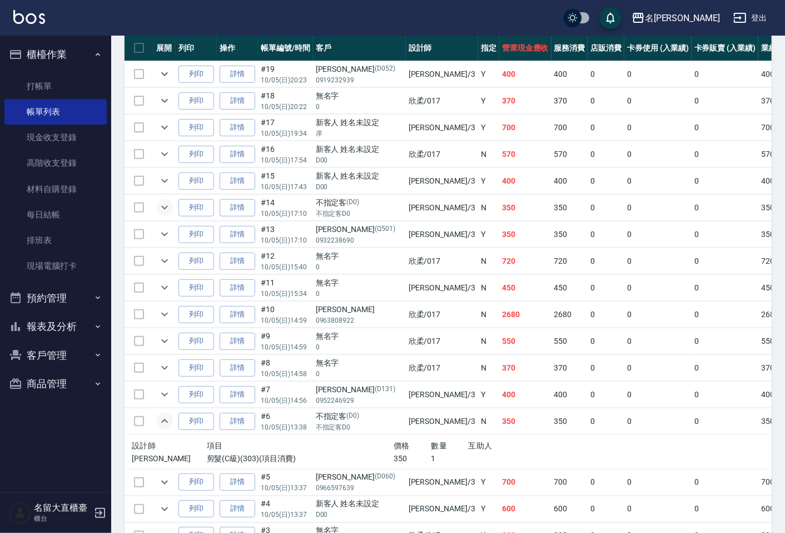
click at [162, 420] on icon "expand row" at bounding box center [164, 420] width 13 height 13
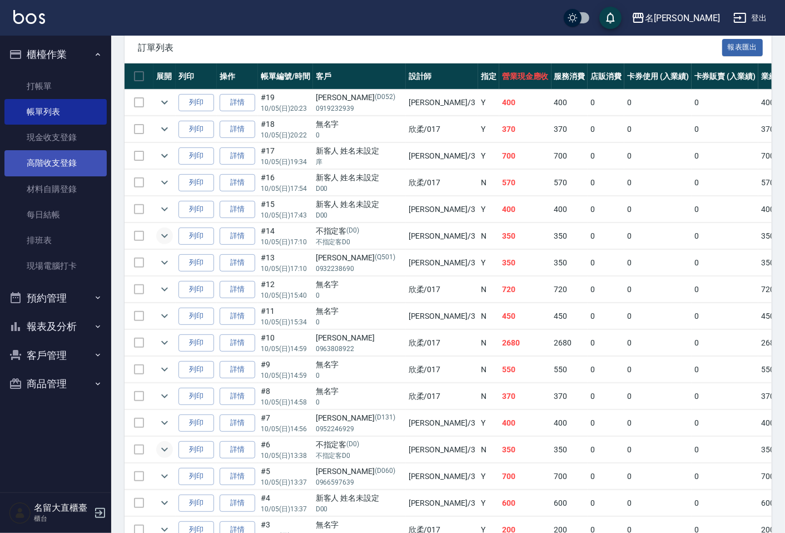
scroll to position [275, 0]
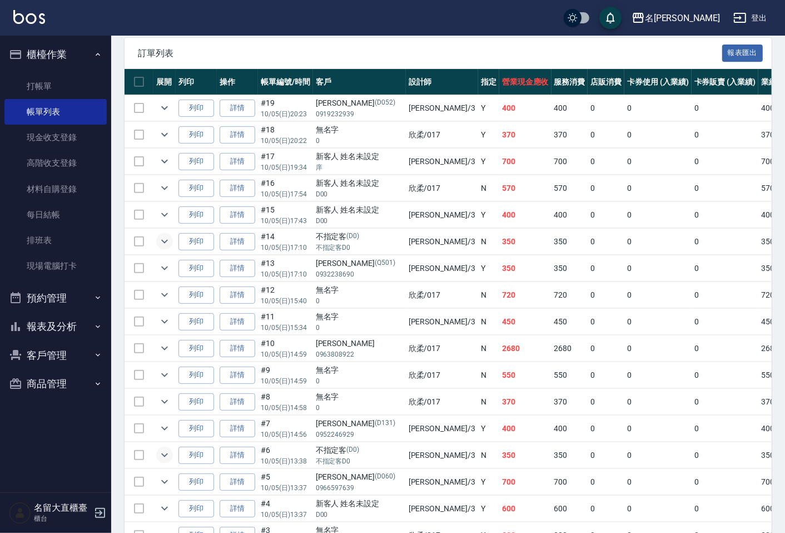
click at [164, 240] on icon "expand row" at bounding box center [164, 241] width 13 height 13
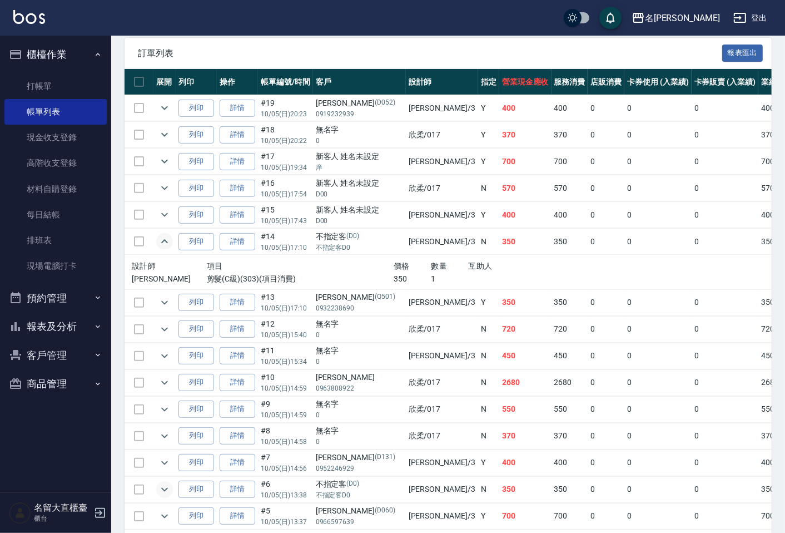
click at [164, 240] on icon "expand row" at bounding box center [164, 241] width 7 height 4
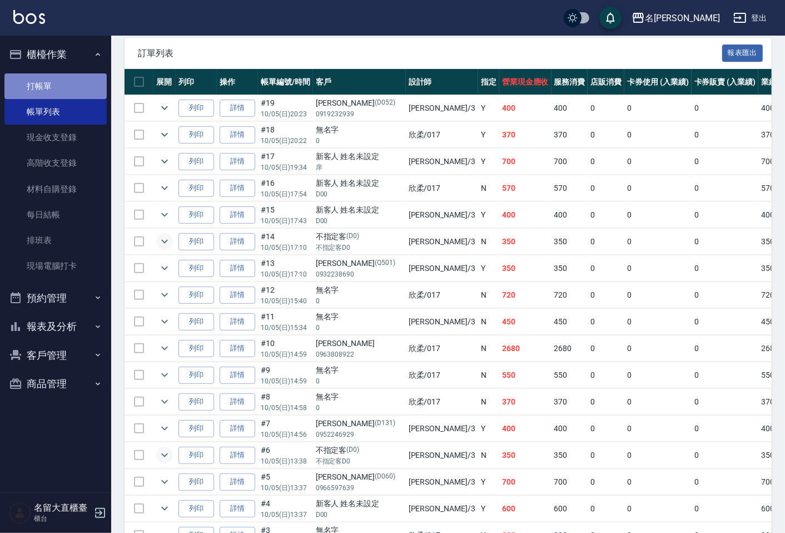
click at [87, 87] on link "打帳單" at bounding box center [55, 86] width 102 height 26
